Goal: Communication & Community: Answer question/provide support

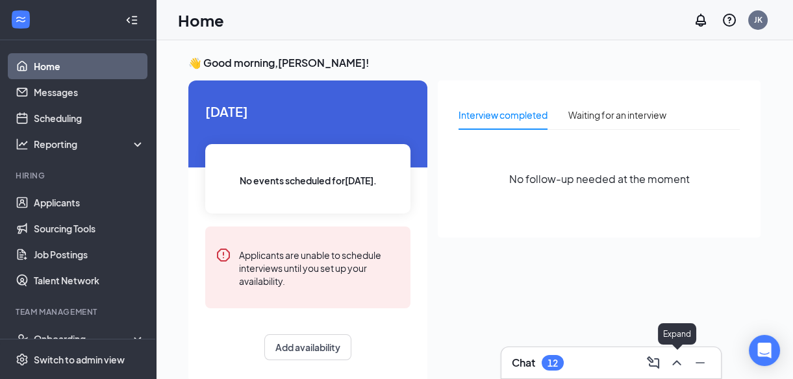
click at [676, 359] on icon "ChevronUp" at bounding box center [677, 363] width 16 height 16
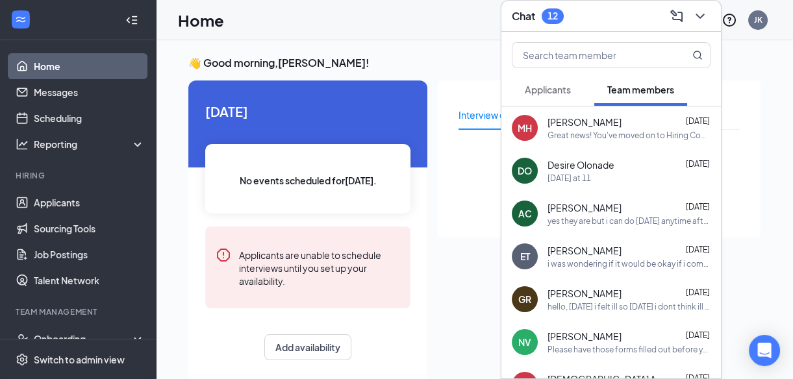
click at [595, 126] on span "[PERSON_NAME]" at bounding box center [585, 122] width 74 height 13
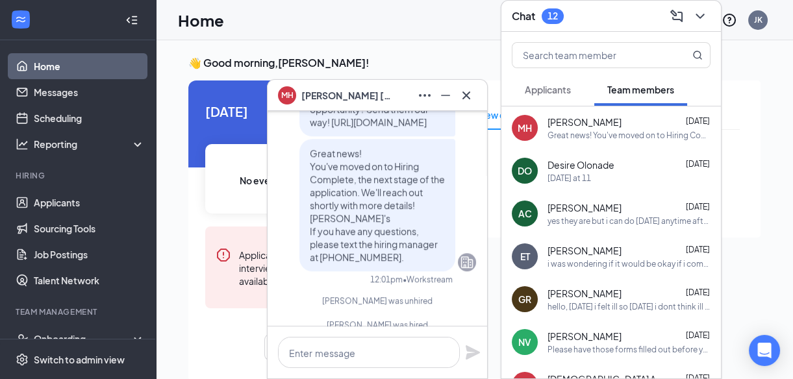
scroll to position [-118, 0]
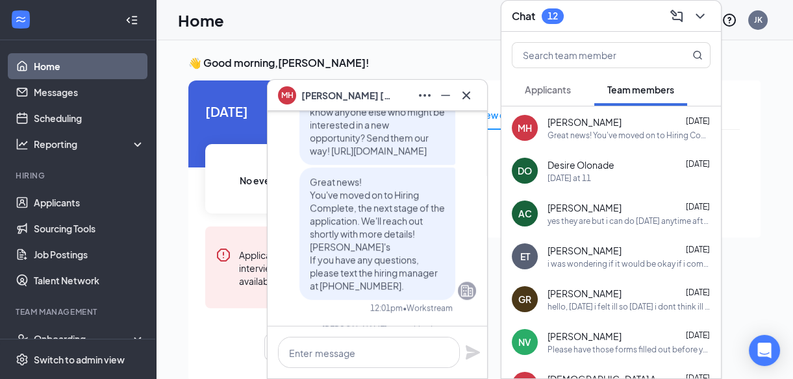
click at [561, 86] on span "Applicants" at bounding box center [548, 90] width 46 height 12
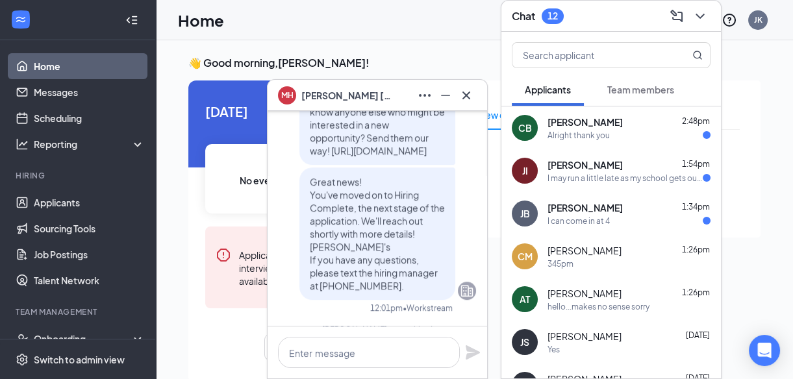
click at [590, 130] on div "Alright thank you" at bounding box center [579, 135] width 62 height 11
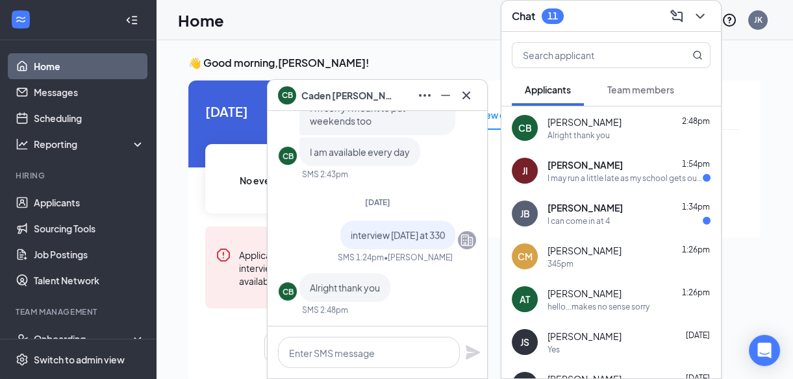
click at [590, 130] on div "Alright thank you" at bounding box center [579, 135] width 62 height 11
click at [587, 175] on div "I may run a little late as my school gets out close to that time." at bounding box center [625, 178] width 155 height 11
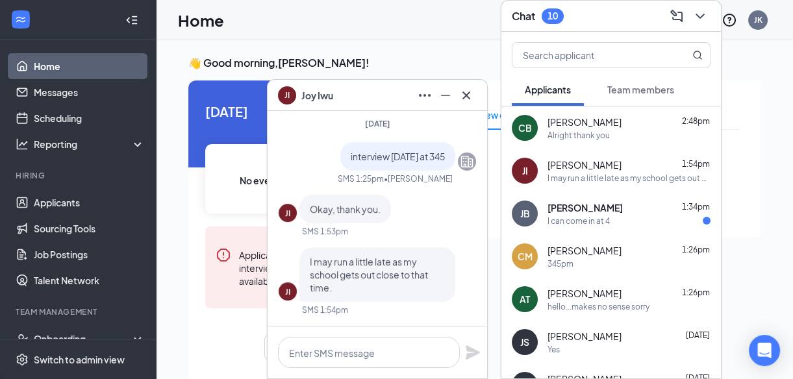
click at [584, 212] on span "[PERSON_NAME]" at bounding box center [585, 207] width 75 height 13
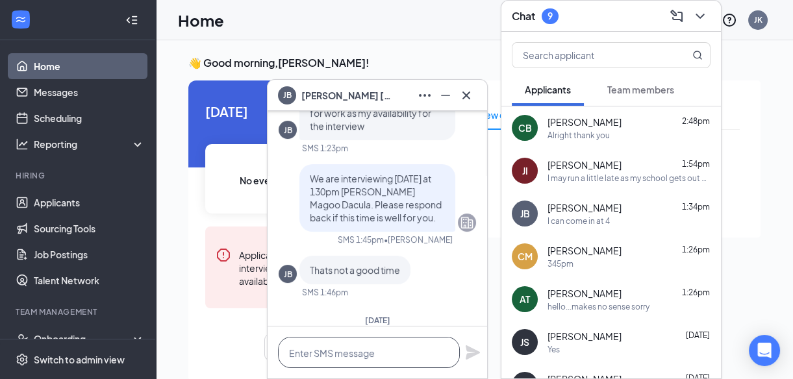
click at [311, 349] on textarea at bounding box center [369, 352] width 182 height 31
type textarea "ok see you then thank you"
click at [476, 353] on icon "Plane" at bounding box center [473, 353] width 14 height 14
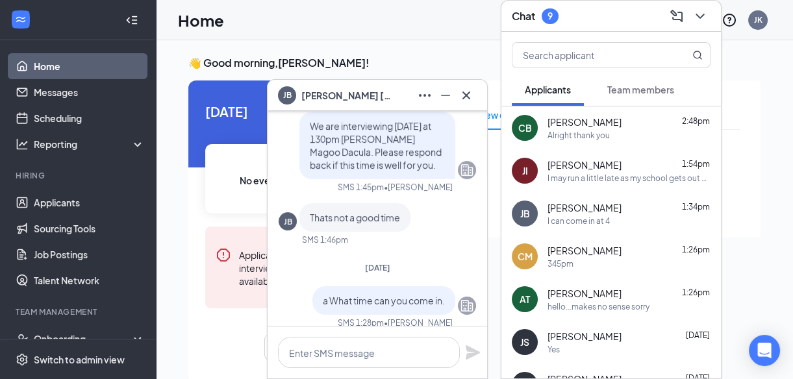
scroll to position [-170, 0]
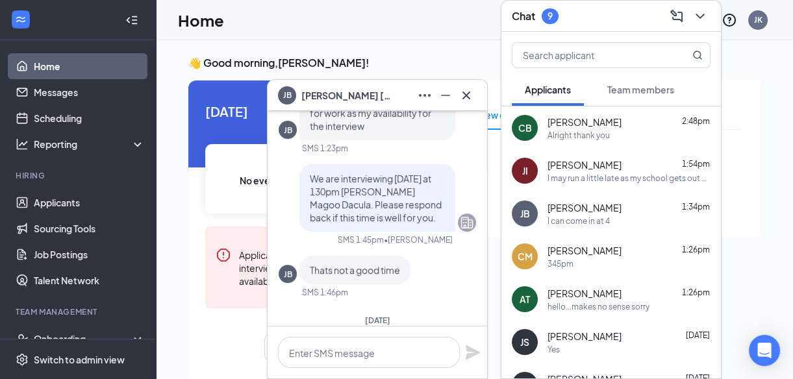
click at [592, 251] on span "[PERSON_NAME]" at bounding box center [585, 250] width 74 height 13
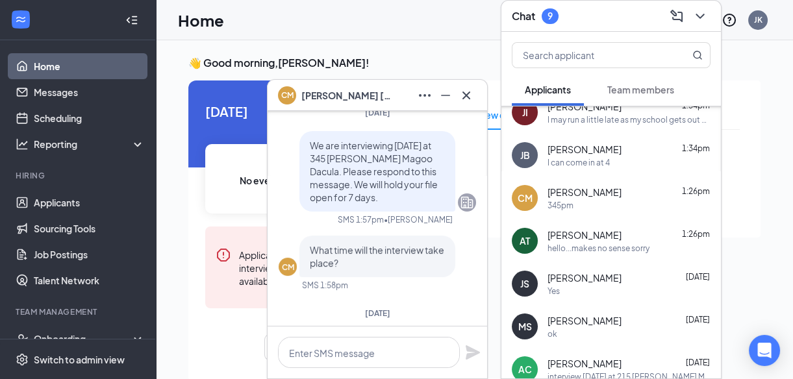
scroll to position [118, 0]
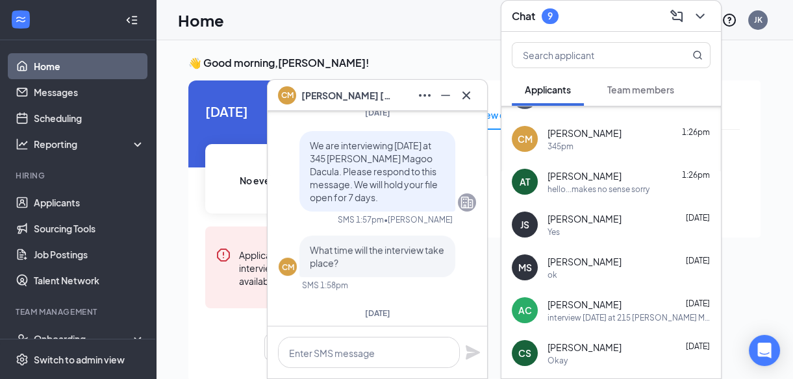
click at [617, 217] on span "[PERSON_NAME]" at bounding box center [585, 218] width 74 height 13
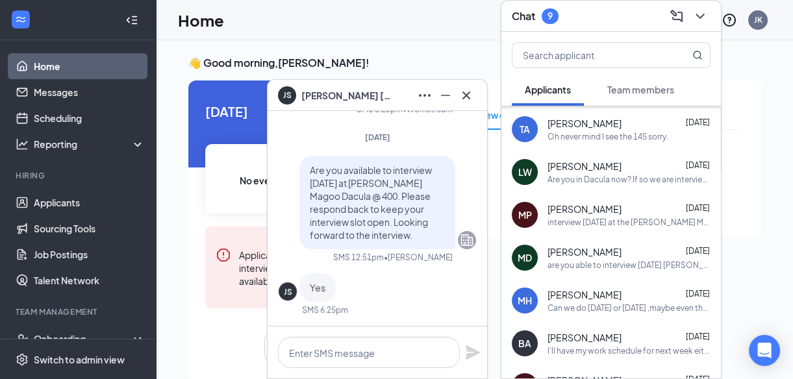
scroll to position [517, 0]
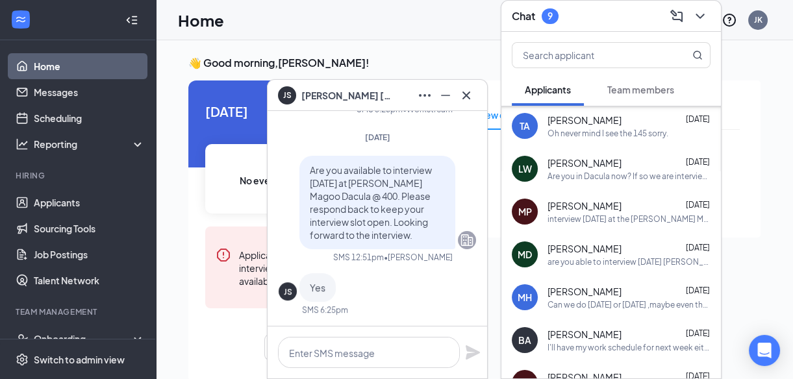
click at [591, 205] on span "[PERSON_NAME]" at bounding box center [585, 205] width 74 height 13
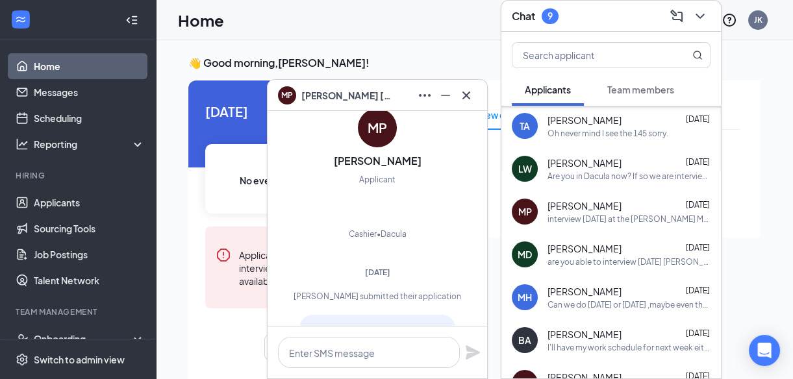
scroll to position [0, 0]
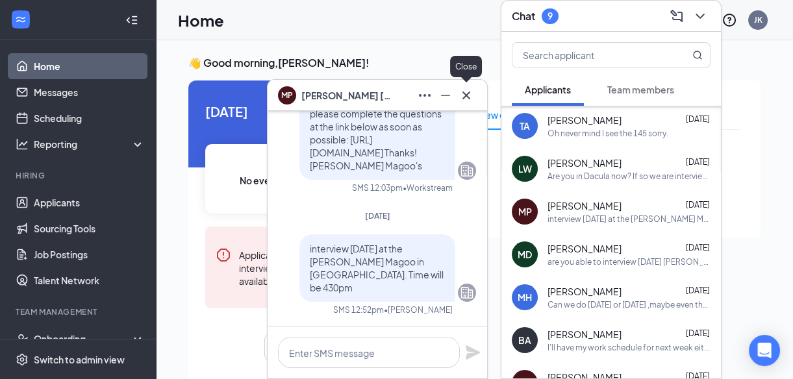
click at [467, 97] on icon "Cross" at bounding box center [467, 96] width 16 height 16
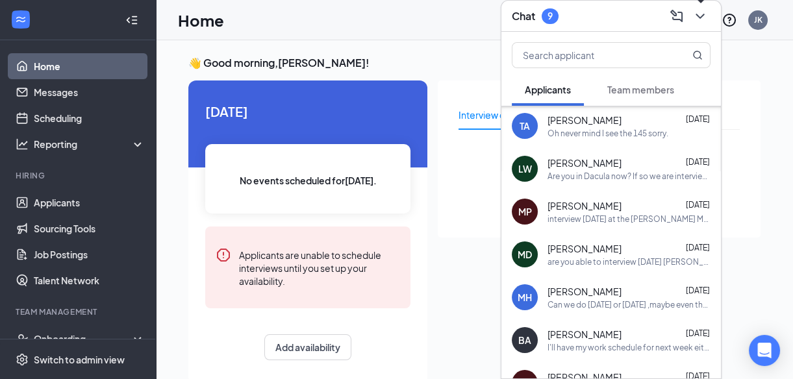
click at [702, 12] on icon "ChevronDown" at bounding box center [701, 16] width 16 height 16
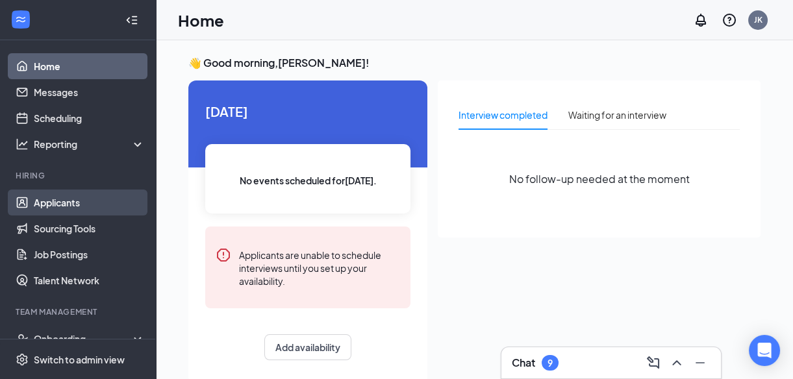
click at [62, 199] on link "Applicants" at bounding box center [89, 203] width 111 height 26
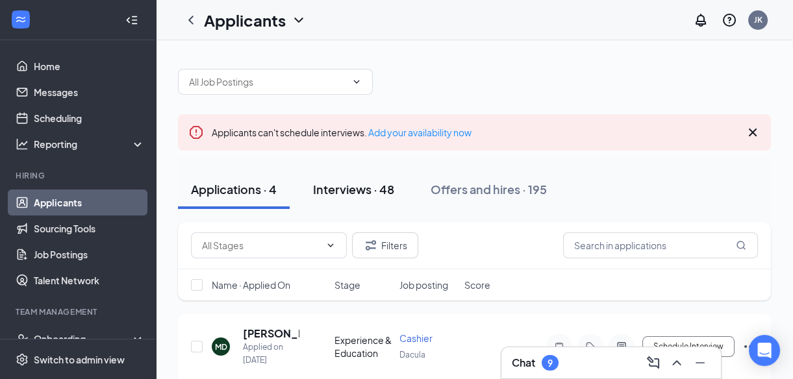
click at [363, 192] on div "Interviews · 48" at bounding box center [353, 189] width 81 height 16
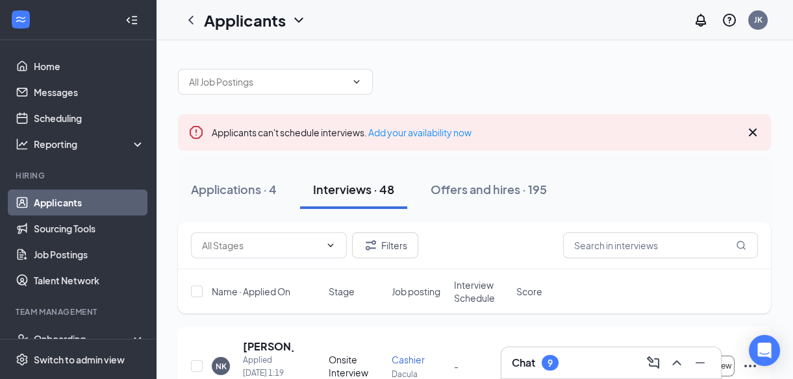
scroll to position [29, 0]
